Goal: Information Seeking & Learning: Learn about a topic

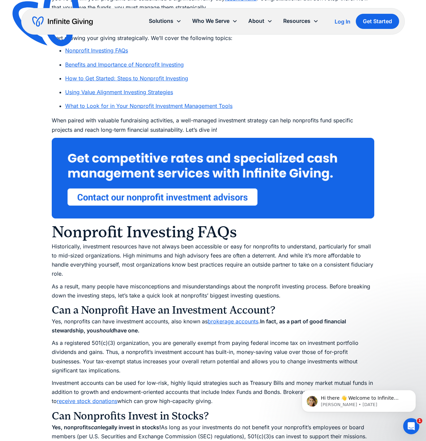
scroll to position [421, 0]
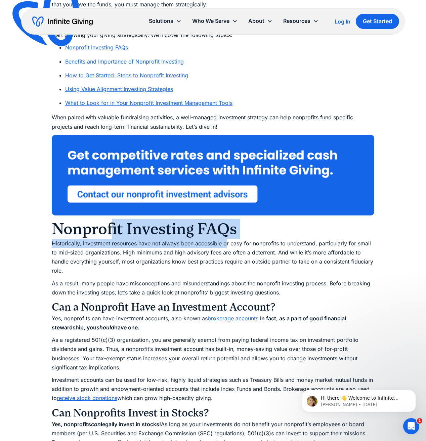
drag, startPoint x: 113, startPoint y: 235, endPoint x: 226, endPoint y: 247, distance: 113.9
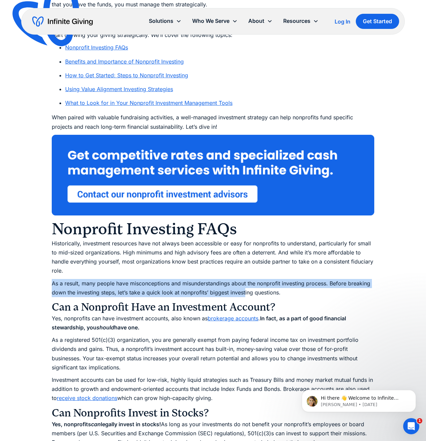
drag, startPoint x: 245, startPoint y: 290, endPoint x: 202, endPoint y: 267, distance: 48.5
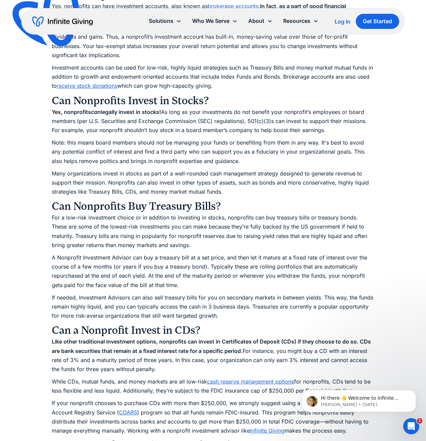
scroll to position [735, 0]
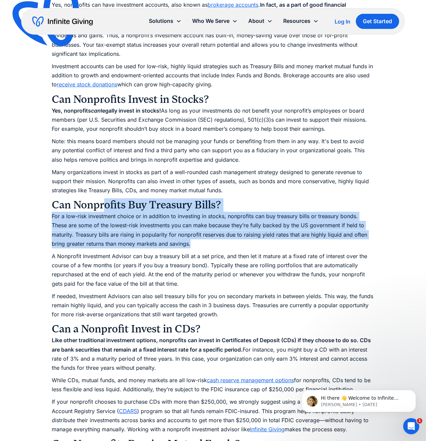
drag, startPoint x: 103, startPoint y: 210, endPoint x: 204, endPoint y: 248, distance: 108.3
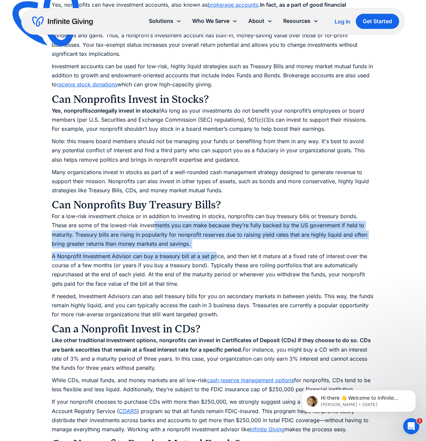
drag, startPoint x: 187, startPoint y: 246, endPoint x: 135, endPoint y: 224, distance: 56.0
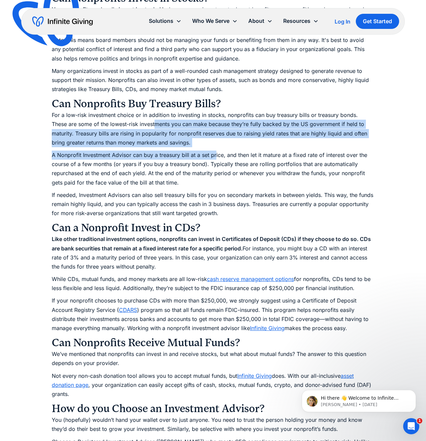
scroll to position [841, 0]
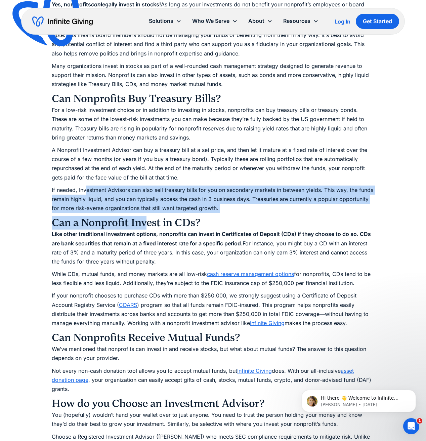
drag, startPoint x: 99, startPoint y: 197, endPoint x: 160, endPoint y: 230, distance: 69.6
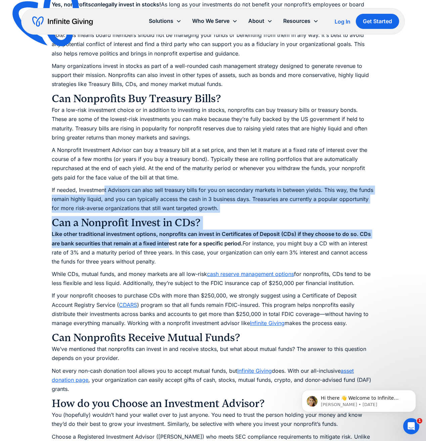
drag, startPoint x: 168, startPoint y: 240, endPoint x: 105, endPoint y: 192, distance: 79.9
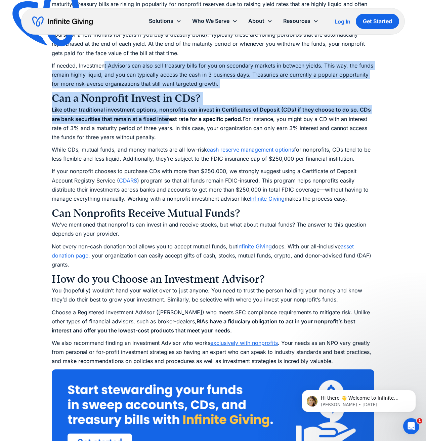
scroll to position [966, 0]
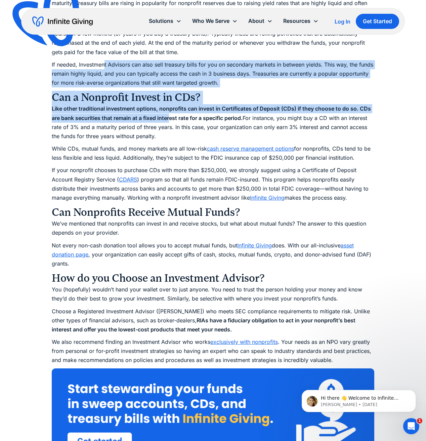
drag, startPoint x: 109, startPoint y: 188, endPoint x: 167, endPoint y: 232, distance: 73.2
drag, startPoint x: 155, startPoint y: 225, endPoint x: 89, endPoint y: 181, distance: 78.7
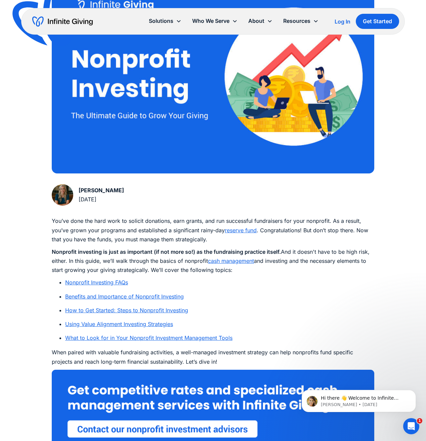
scroll to position [0, 0]
